Goal: Find contact information: Find contact information

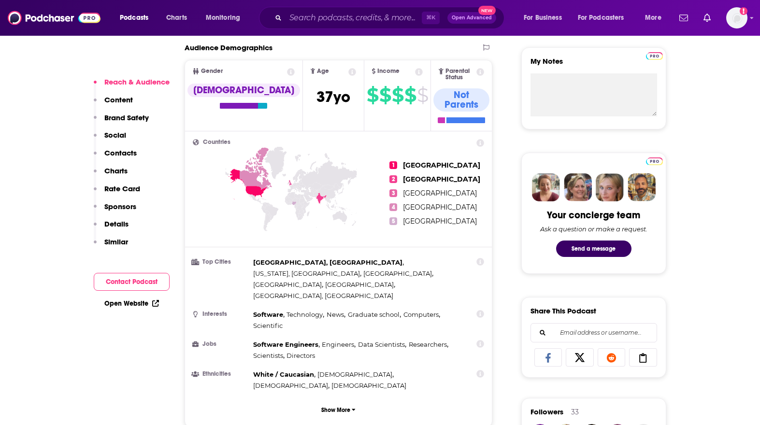
scroll to position [346, 0]
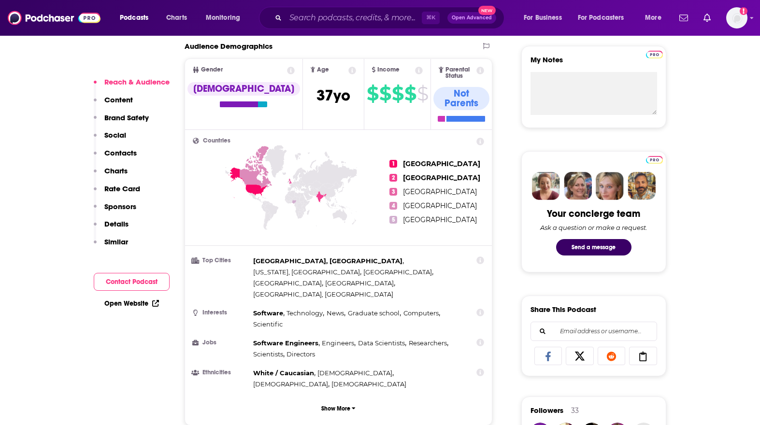
click at [119, 285] on button "Contact Podcast" at bounding box center [132, 282] width 76 height 18
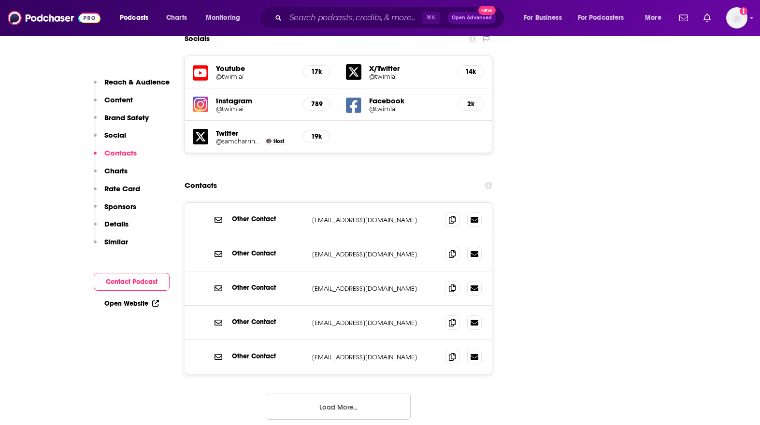
scroll to position [1124, 0]
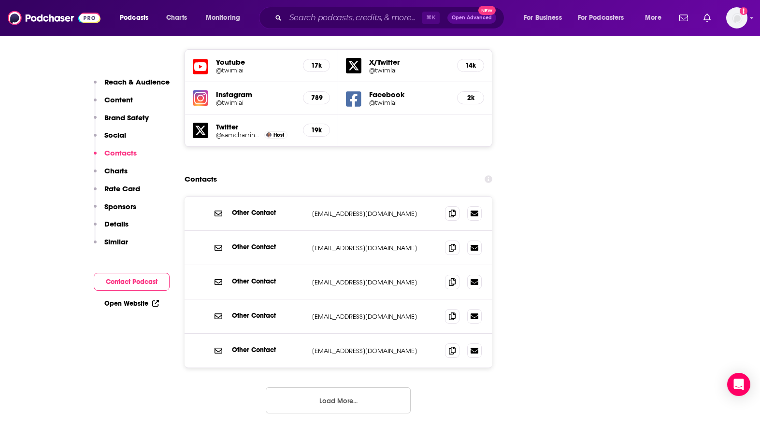
click at [335, 388] on button "Load More..." at bounding box center [338, 401] width 145 height 26
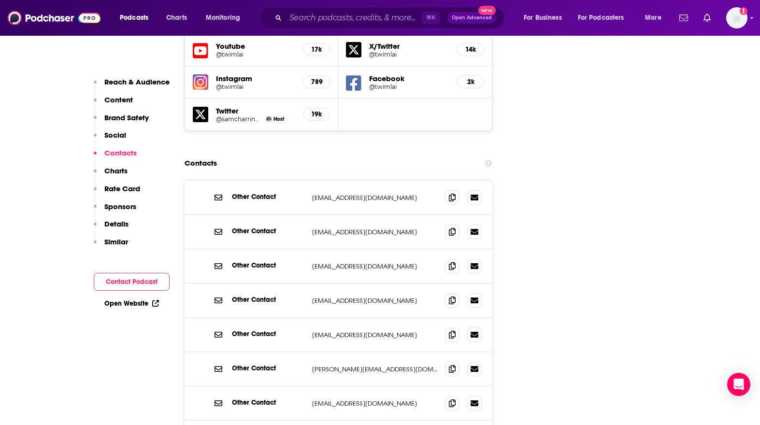
scroll to position [1132, 0]
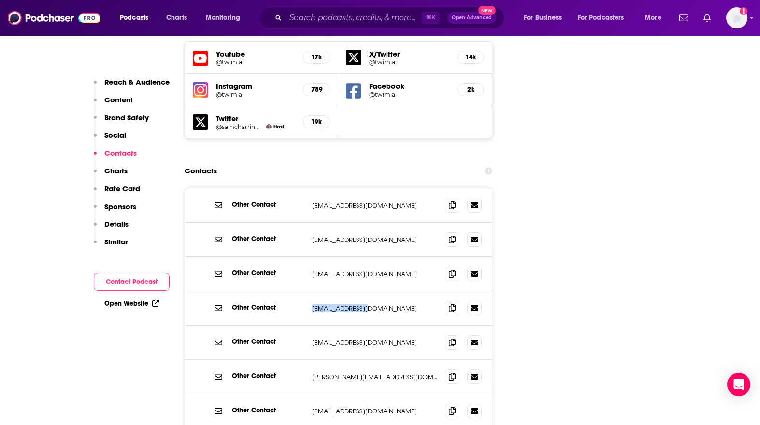
drag, startPoint x: 309, startPoint y: 263, endPoint x: 370, endPoint y: 263, distance: 60.9
click at [370, 291] on div "Other Contact [EMAIL_ADDRESS][DOMAIN_NAME] [EMAIL_ADDRESS][DOMAIN_NAME]" at bounding box center [339, 308] width 308 height 34
click at [455, 304] on icon at bounding box center [452, 308] width 7 height 8
click at [451, 201] on icon at bounding box center [452, 205] width 7 height 8
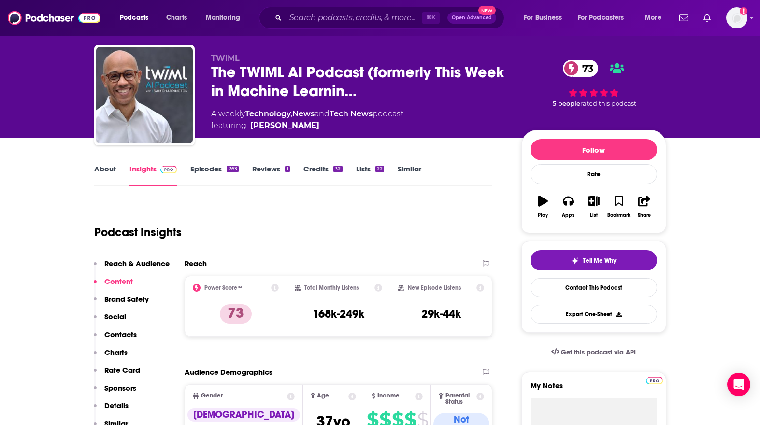
scroll to position [0, 0]
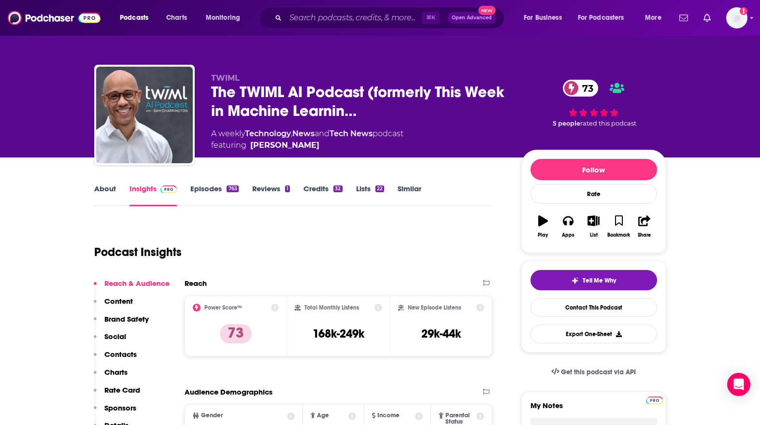
click at [102, 190] on link "About" at bounding box center [105, 195] width 22 height 22
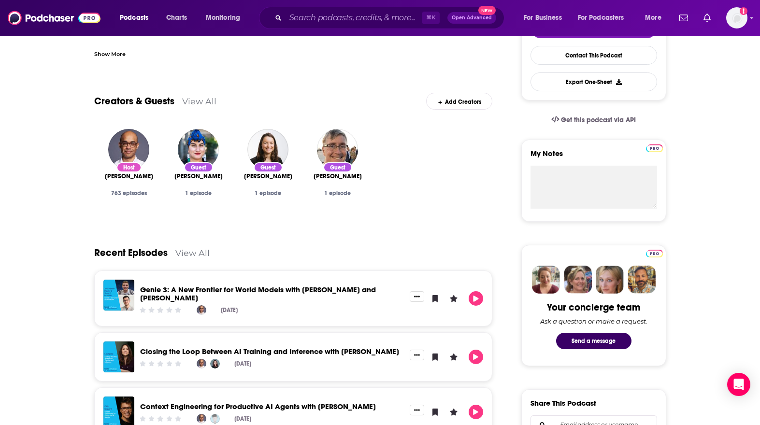
scroll to position [310, 0]
